Goal: Task Accomplishment & Management: Use online tool/utility

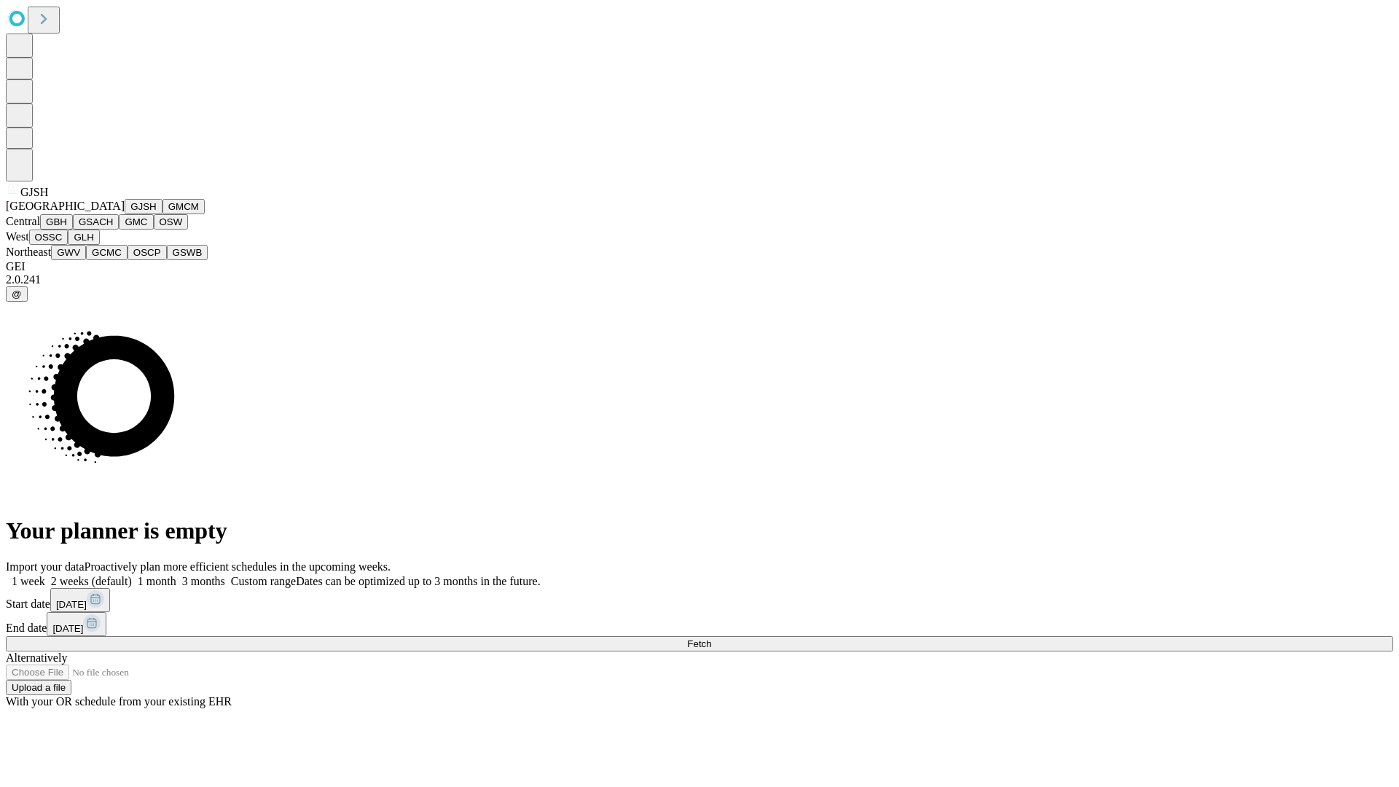
click at [125, 214] on button "GJSH" at bounding box center [144, 206] width 38 height 15
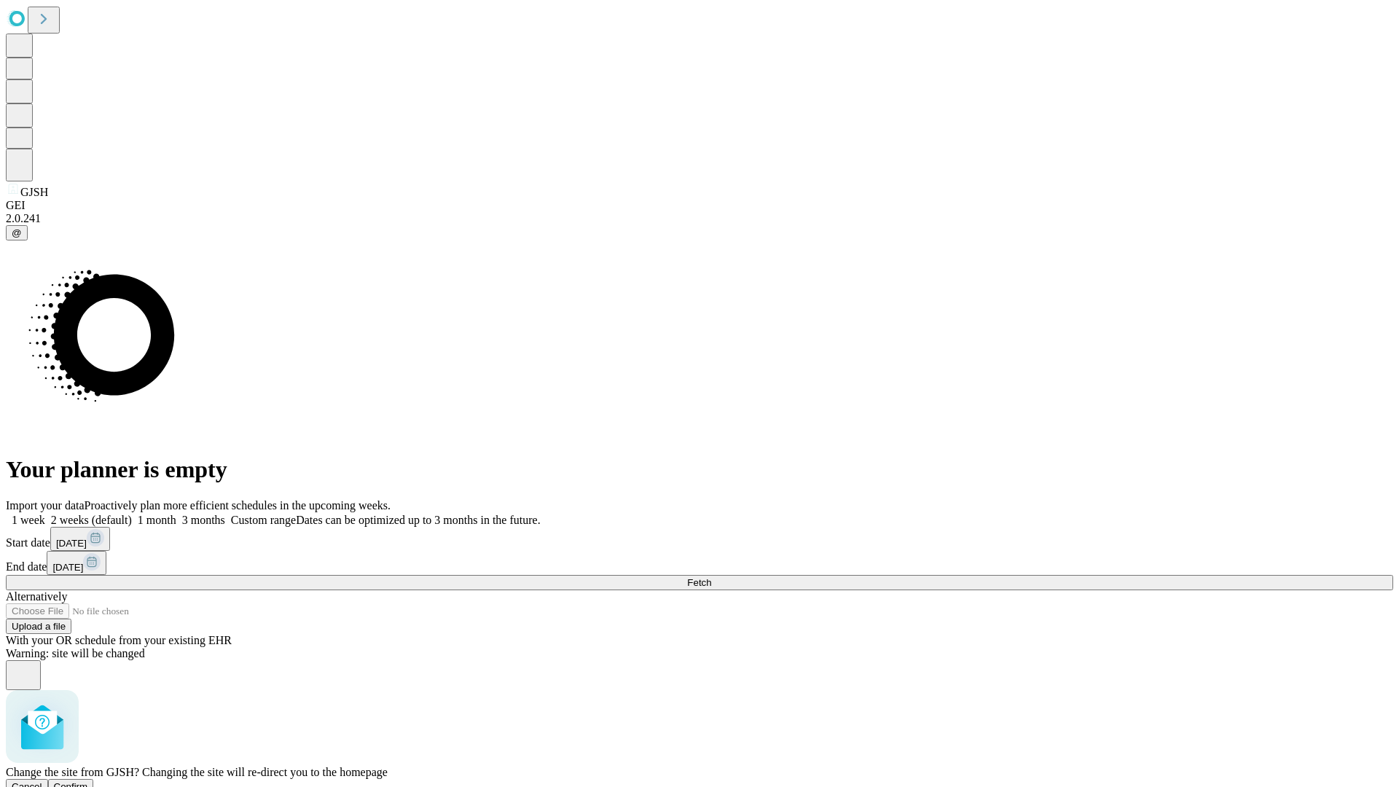
click at [88, 781] on span "Confirm" at bounding box center [71, 786] width 34 height 11
click at [176, 514] on label "1 month" at bounding box center [154, 520] width 44 height 12
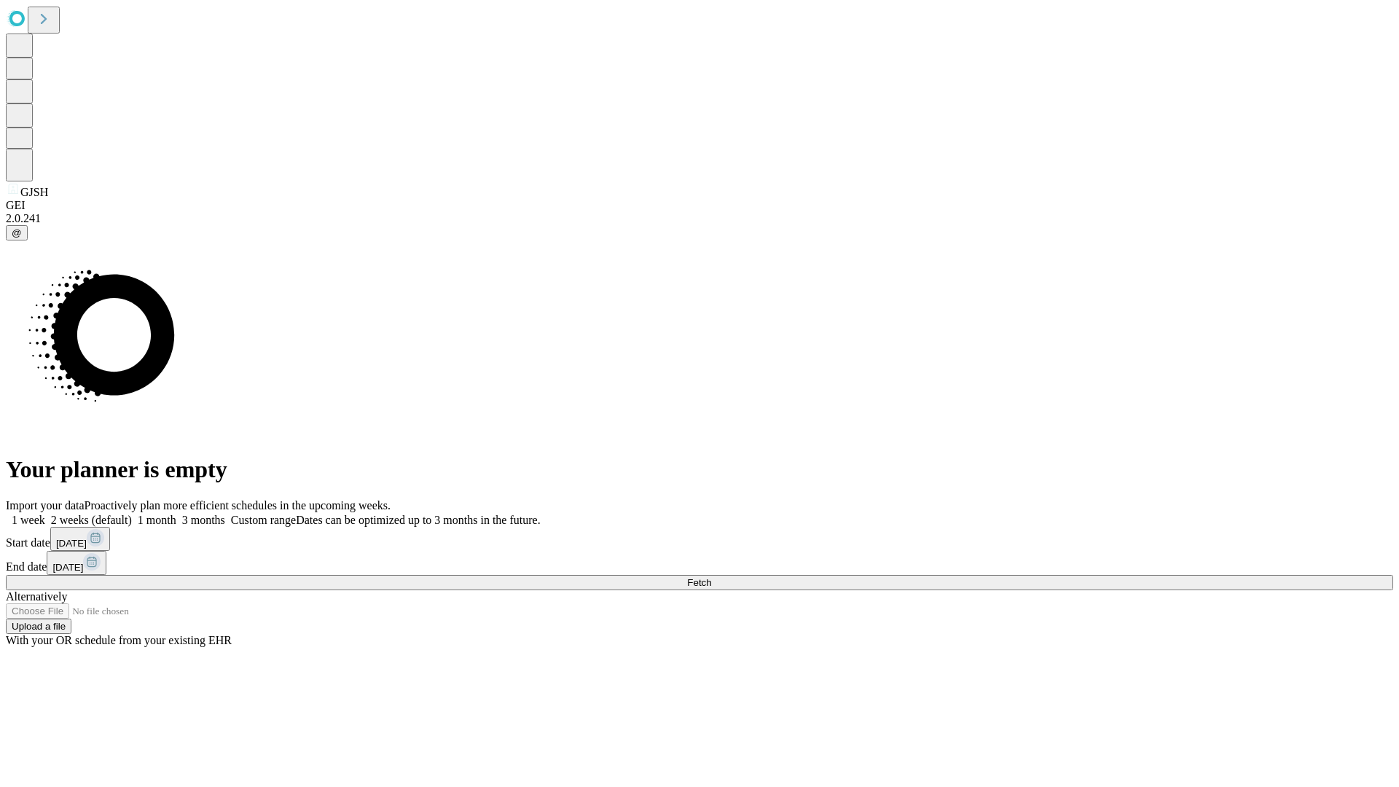
click at [711, 577] on span "Fetch" at bounding box center [699, 582] width 24 height 11
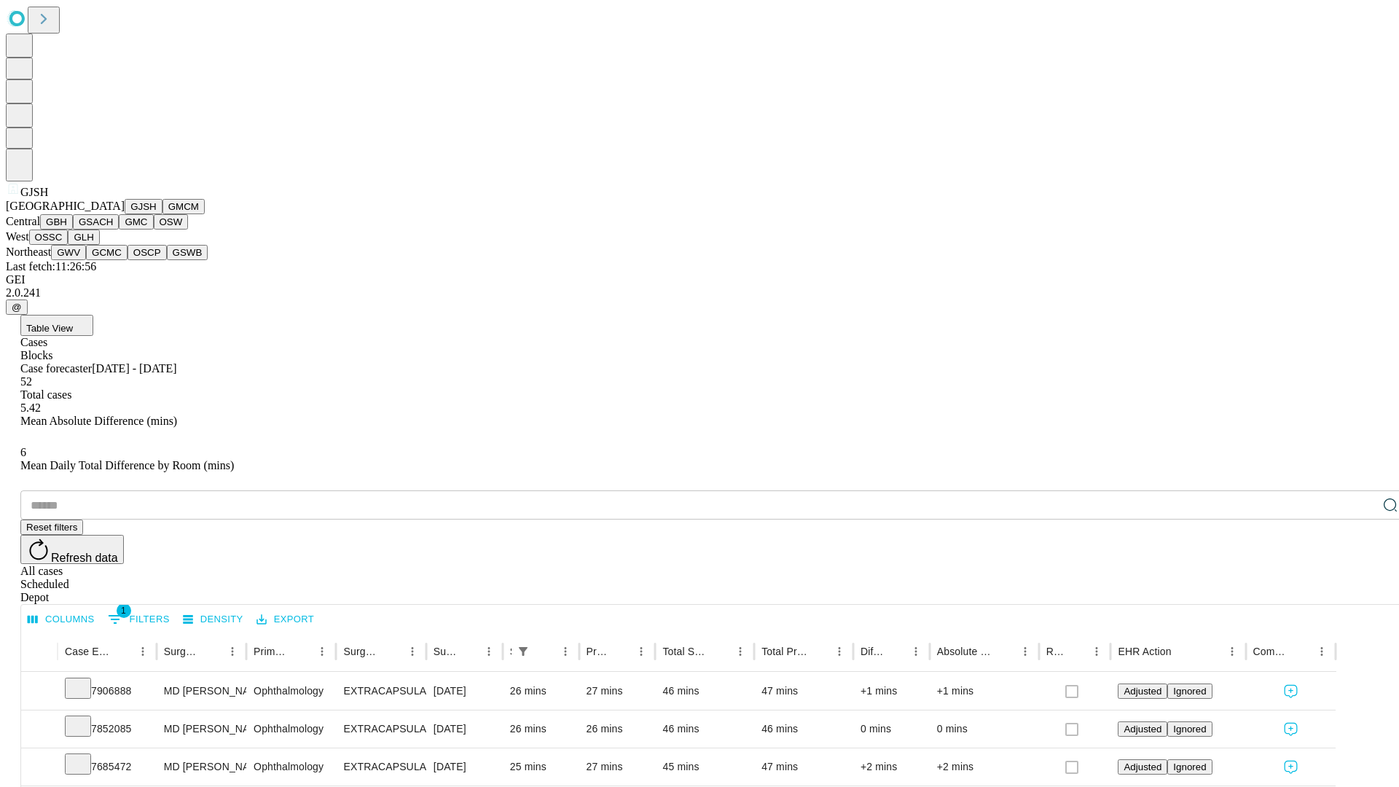
click at [163, 214] on button "GMCM" at bounding box center [184, 206] width 42 height 15
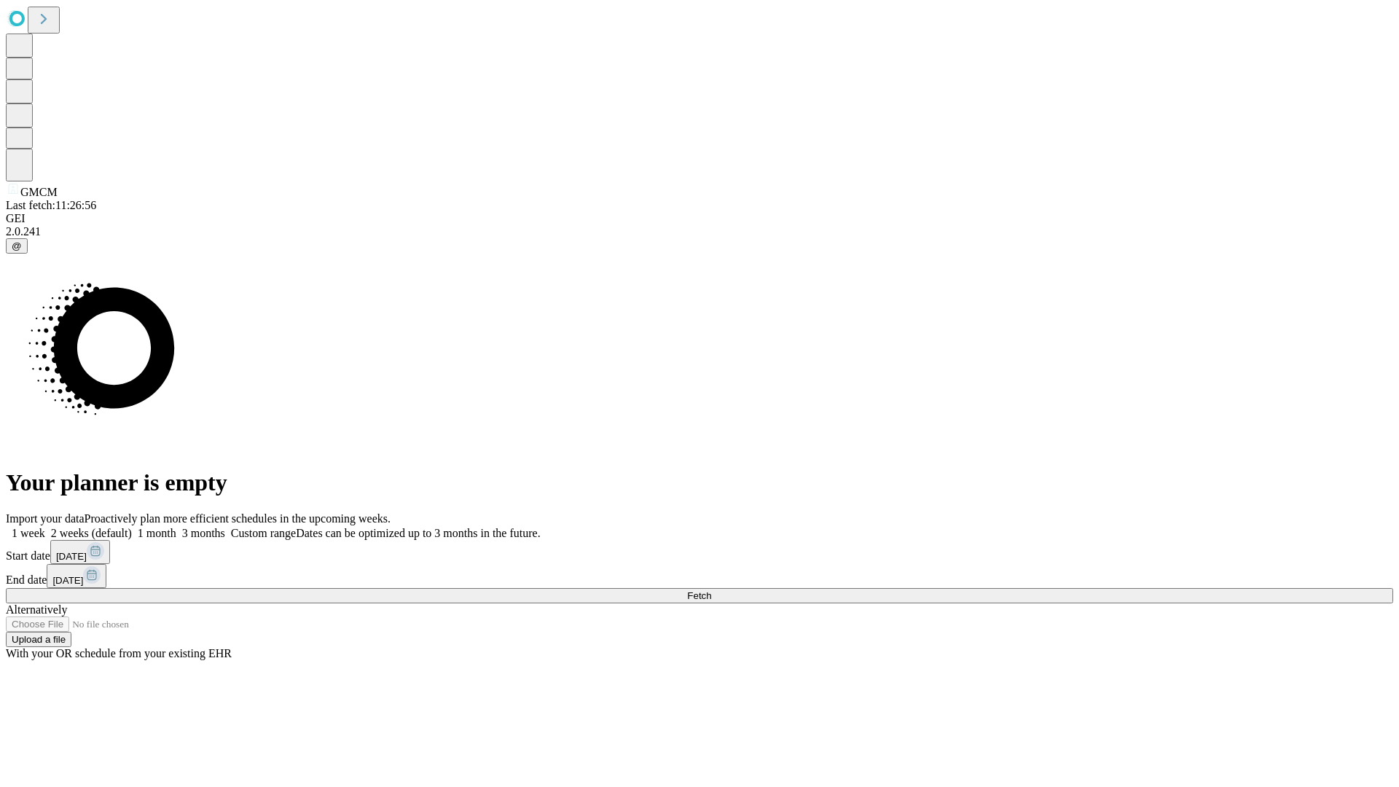
click at [176, 527] on label "1 month" at bounding box center [154, 533] width 44 height 12
click at [711, 590] on span "Fetch" at bounding box center [699, 595] width 24 height 11
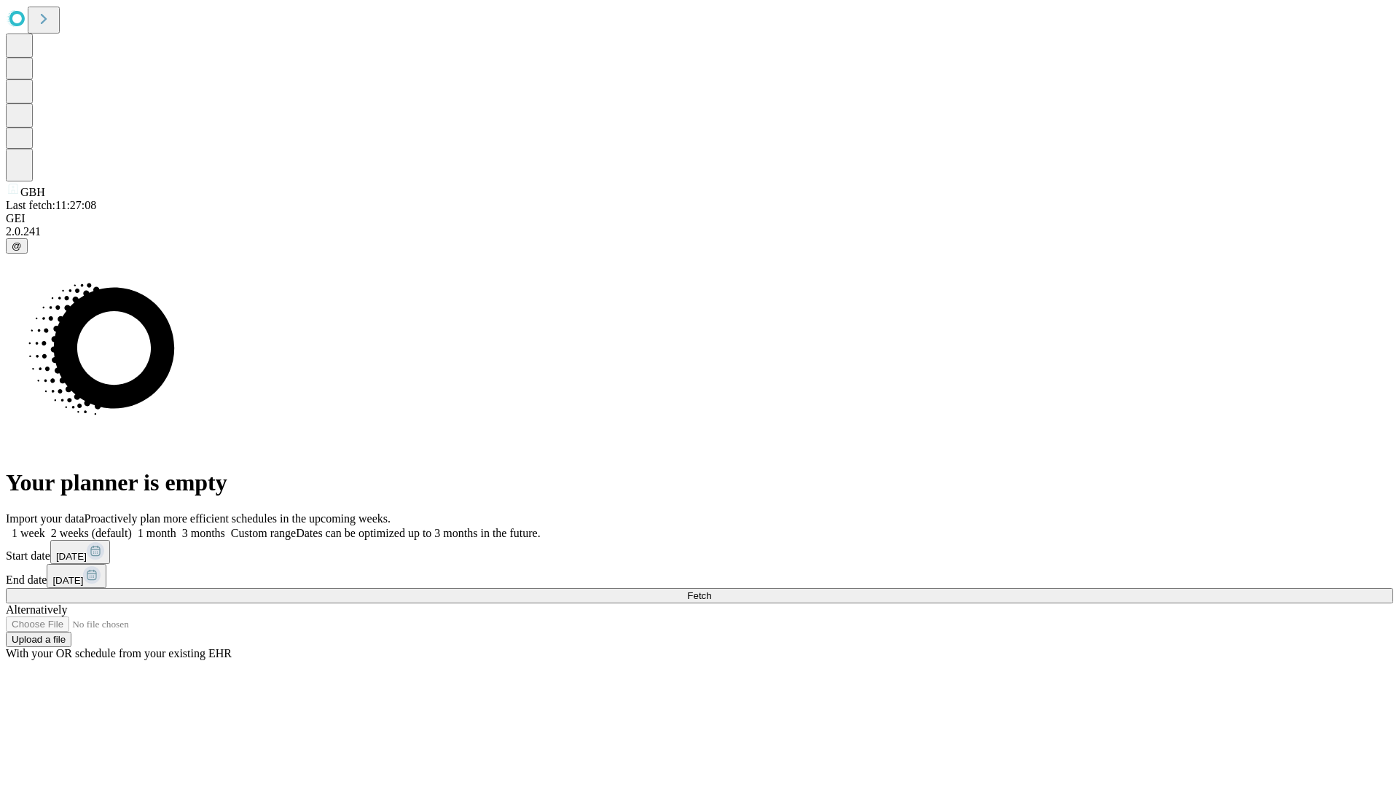
click at [176, 527] on label "1 month" at bounding box center [154, 533] width 44 height 12
click at [711, 590] on span "Fetch" at bounding box center [699, 595] width 24 height 11
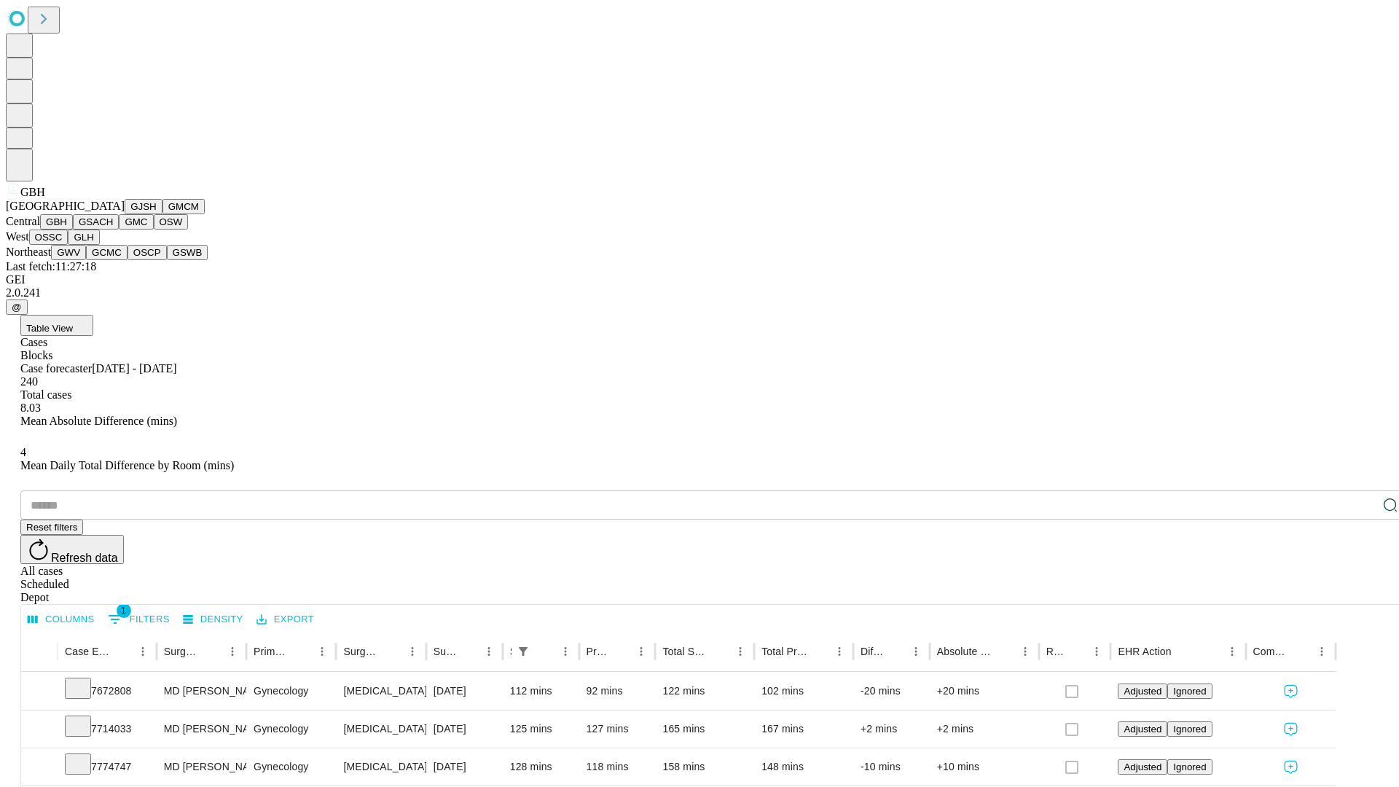
click at [113, 230] on button "GSACH" at bounding box center [96, 221] width 46 height 15
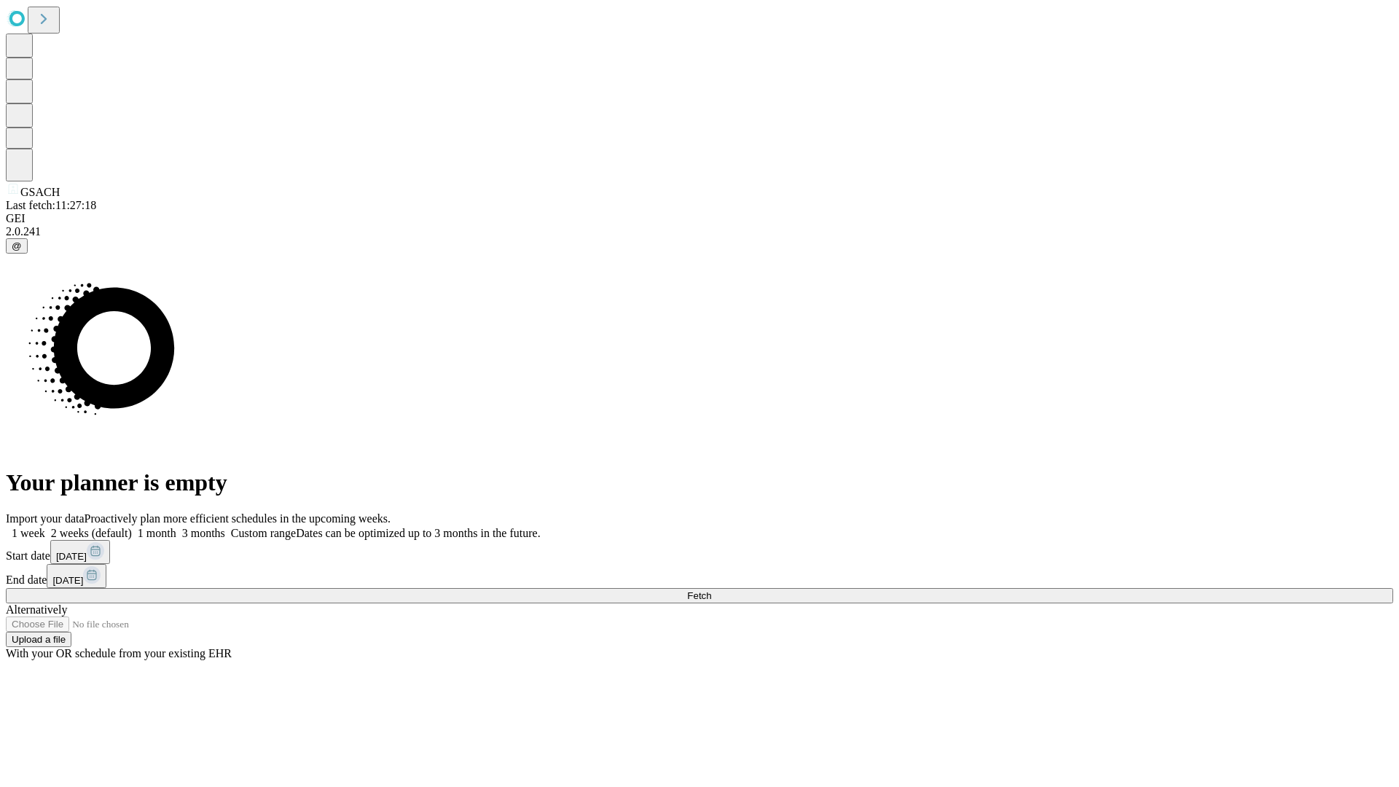
click at [711, 590] on span "Fetch" at bounding box center [699, 595] width 24 height 11
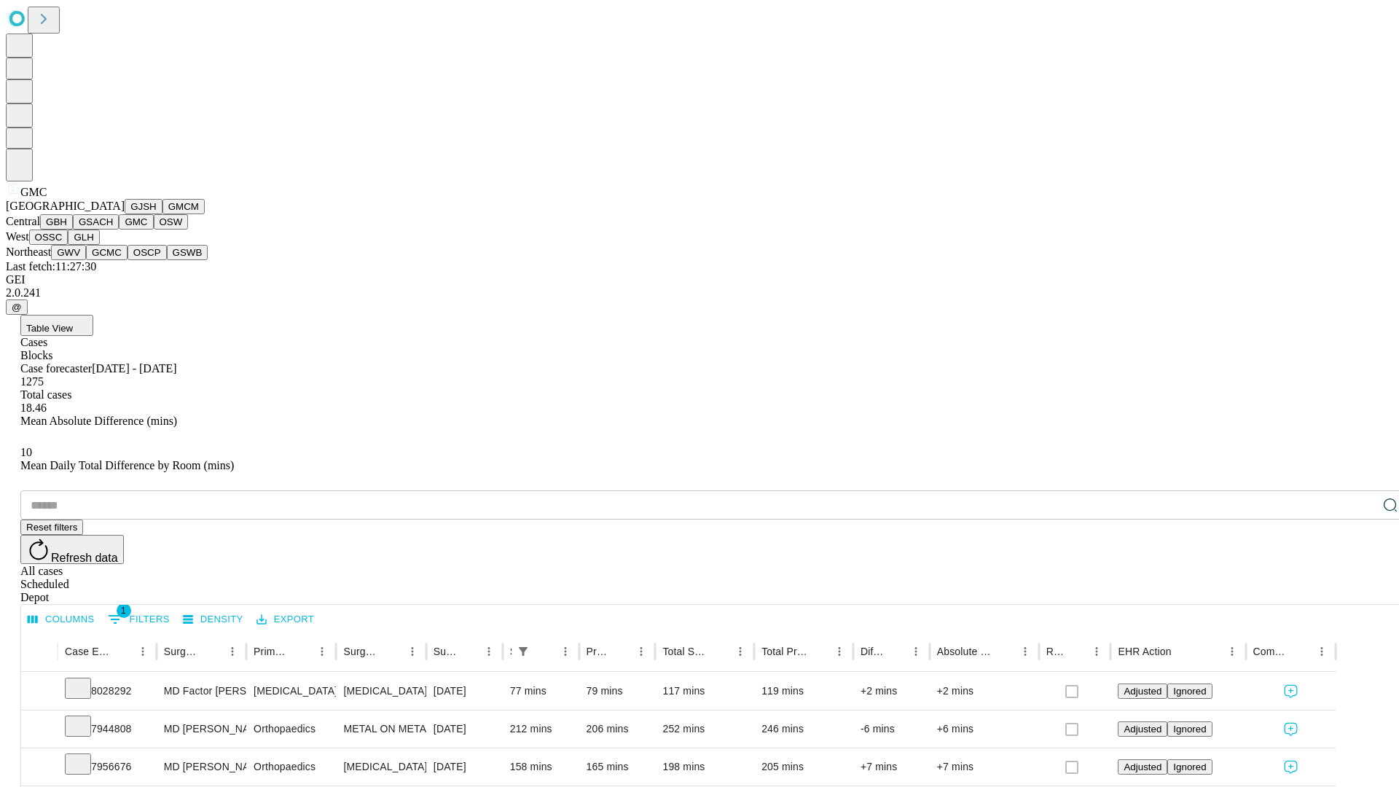
click at [154, 230] on button "OSW" at bounding box center [171, 221] width 35 height 15
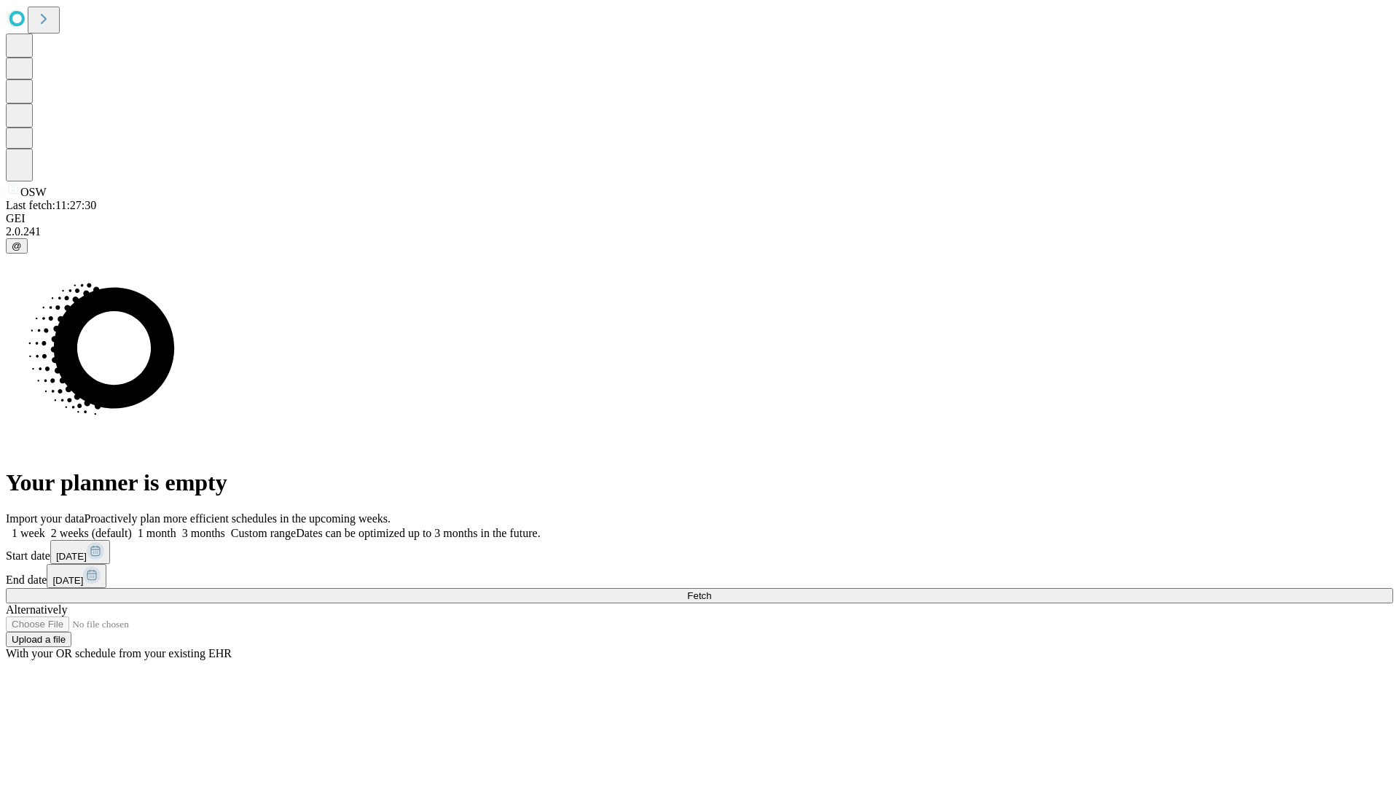
click at [176, 527] on label "1 month" at bounding box center [154, 533] width 44 height 12
click at [711, 590] on span "Fetch" at bounding box center [699, 595] width 24 height 11
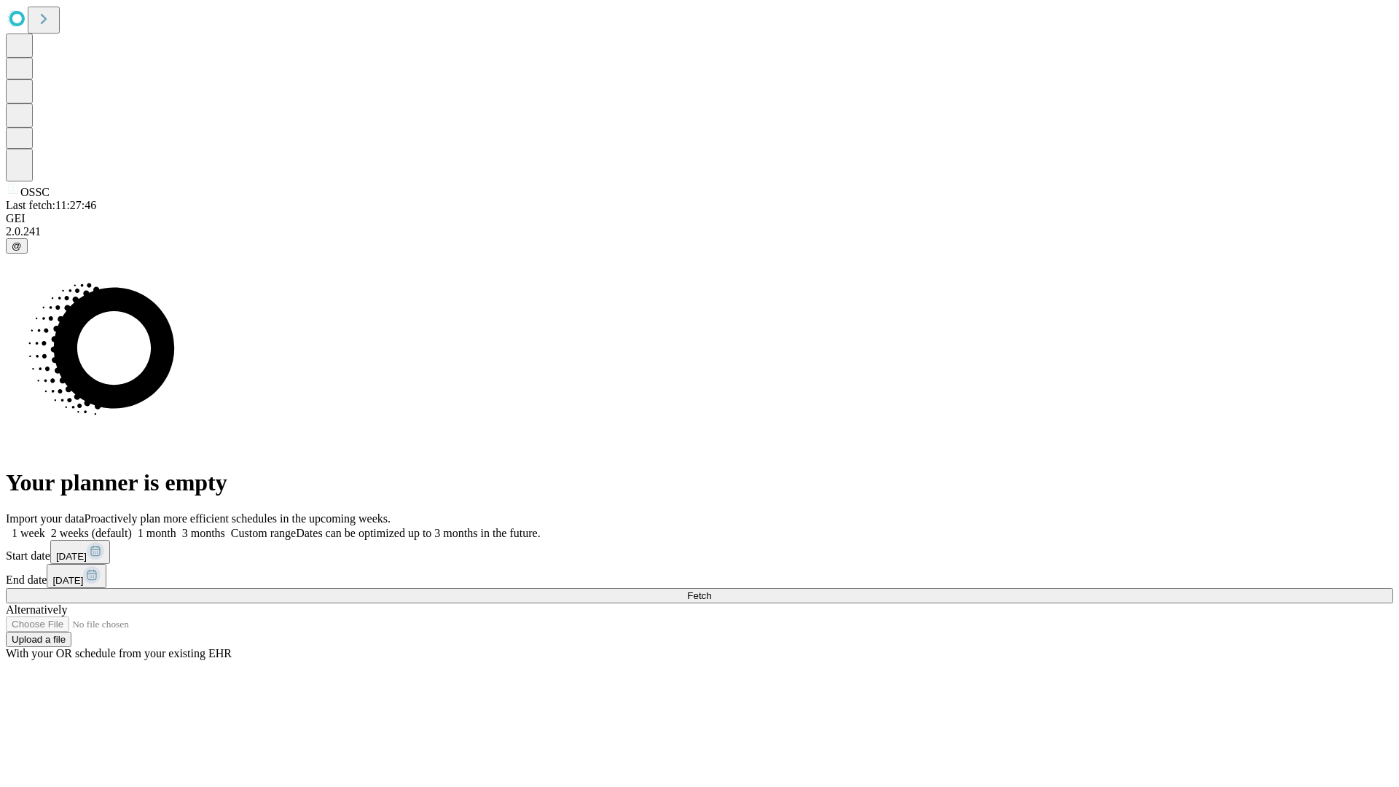
click at [176, 527] on label "1 month" at bounding box center [154, 533] width 44 height 12
click at [711, 590] on span "Fetch" at bounding box center [699, 595] width 24 height 11
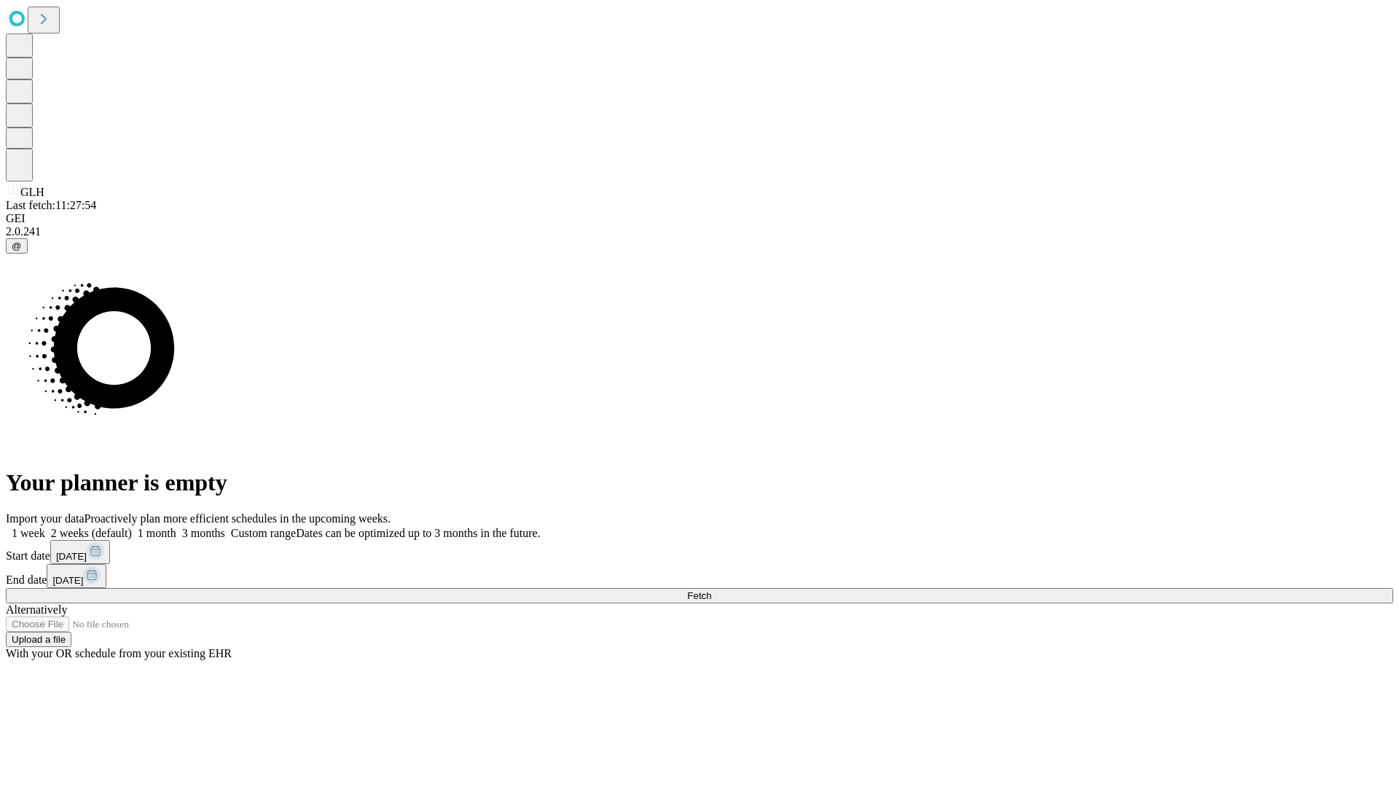
click at [711, 590] on span "Fetch" at bounding box center [699, 595] width 24 height 11
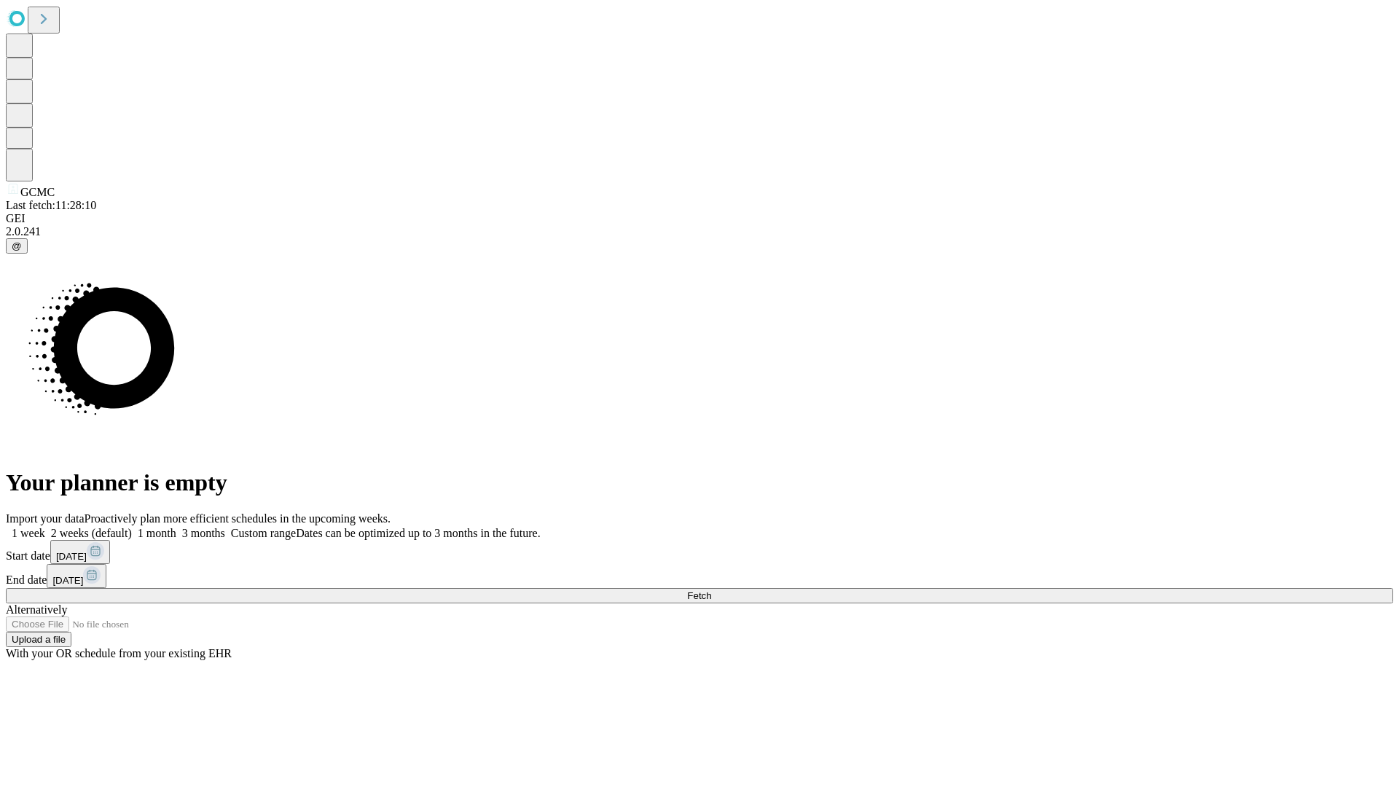
click at [176, 527] on label "1 month" at bounding box center [154, 533] width 44 height 12
click at [711, 590] on span "Fetch" at bounding box center [699, 595] width 24 height 11
